Goal: Information Seeking & Learning: Learn about a topic

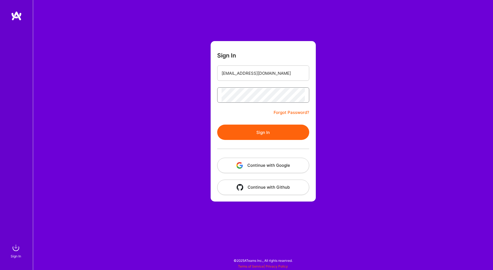
click at [263, 132] on button "Sign In" at bounding box center [263, 132] width 92 height 15
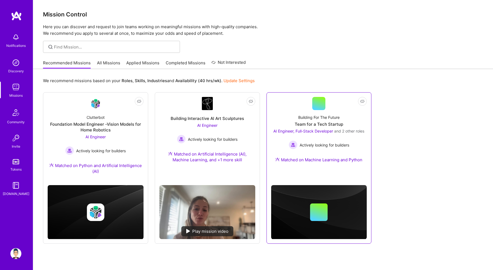
click at [309, 128] on div "Building For The Future Team for a Tech Startup AI Engineer, Full-Stack Develop…" at bounding box center [319, 139] width 96 height 59
click at [306, 50] on div at bounding box center [263, 47] width 460 height 12
